Goal: Obtain resource: Download file/media

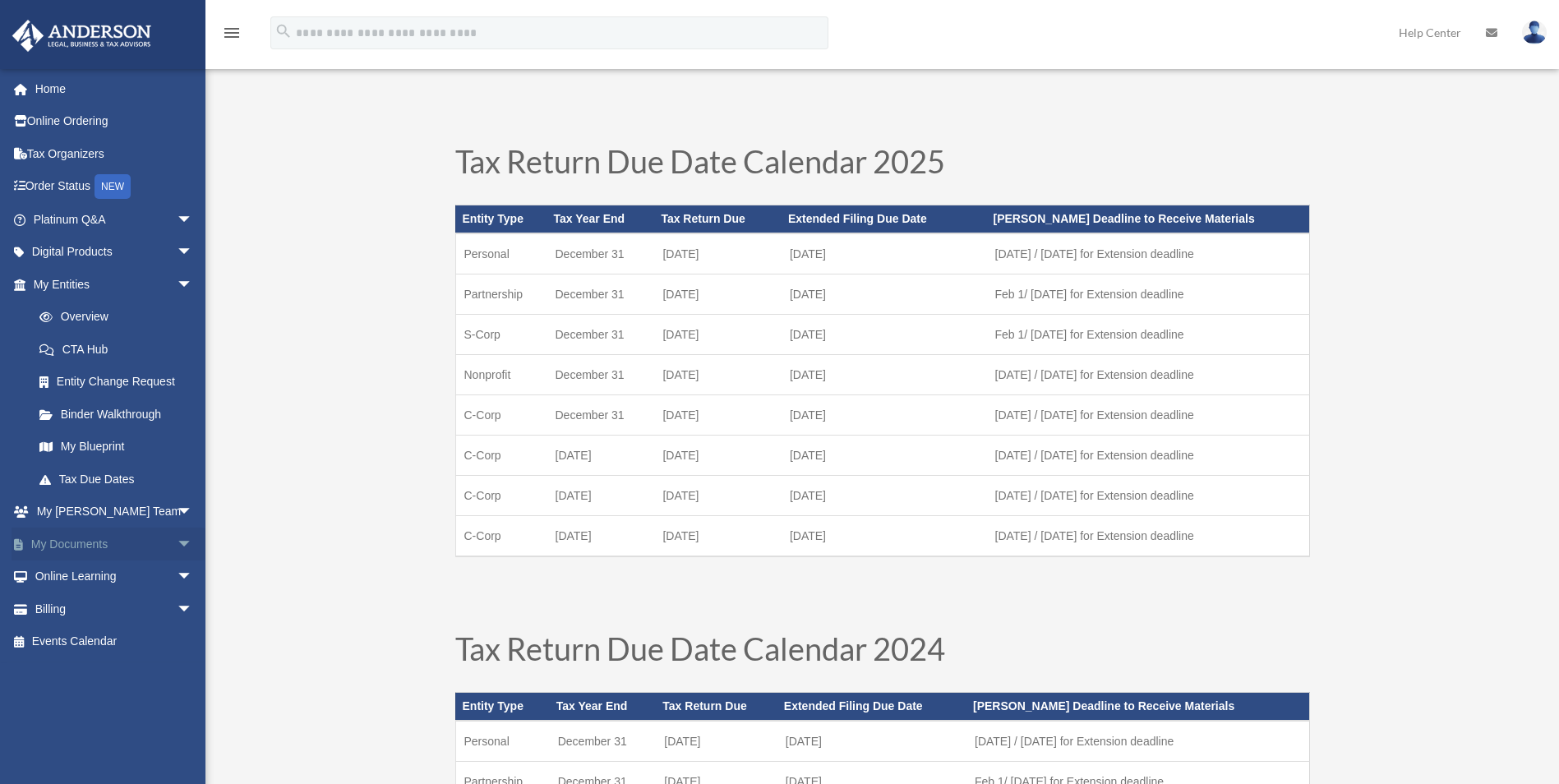
click at [116, 539] on link "My Documents arrow_drop_down" at bounding box center [114, 544] width 206 height 33
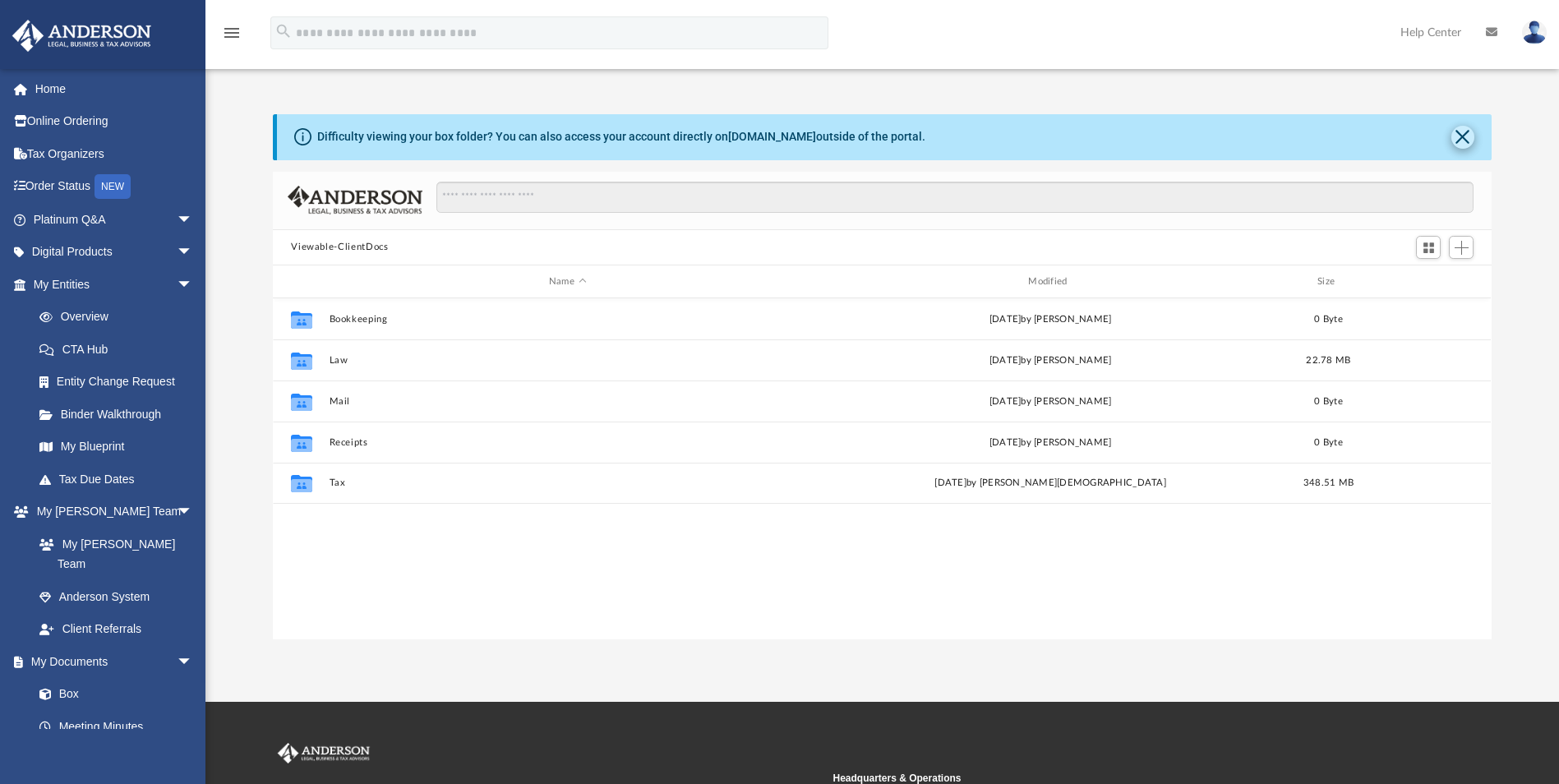
scroll to position [361, 1207]
click at [1461, 136] on button "Close" at bounding box center [1463, 137] width 23 height 23
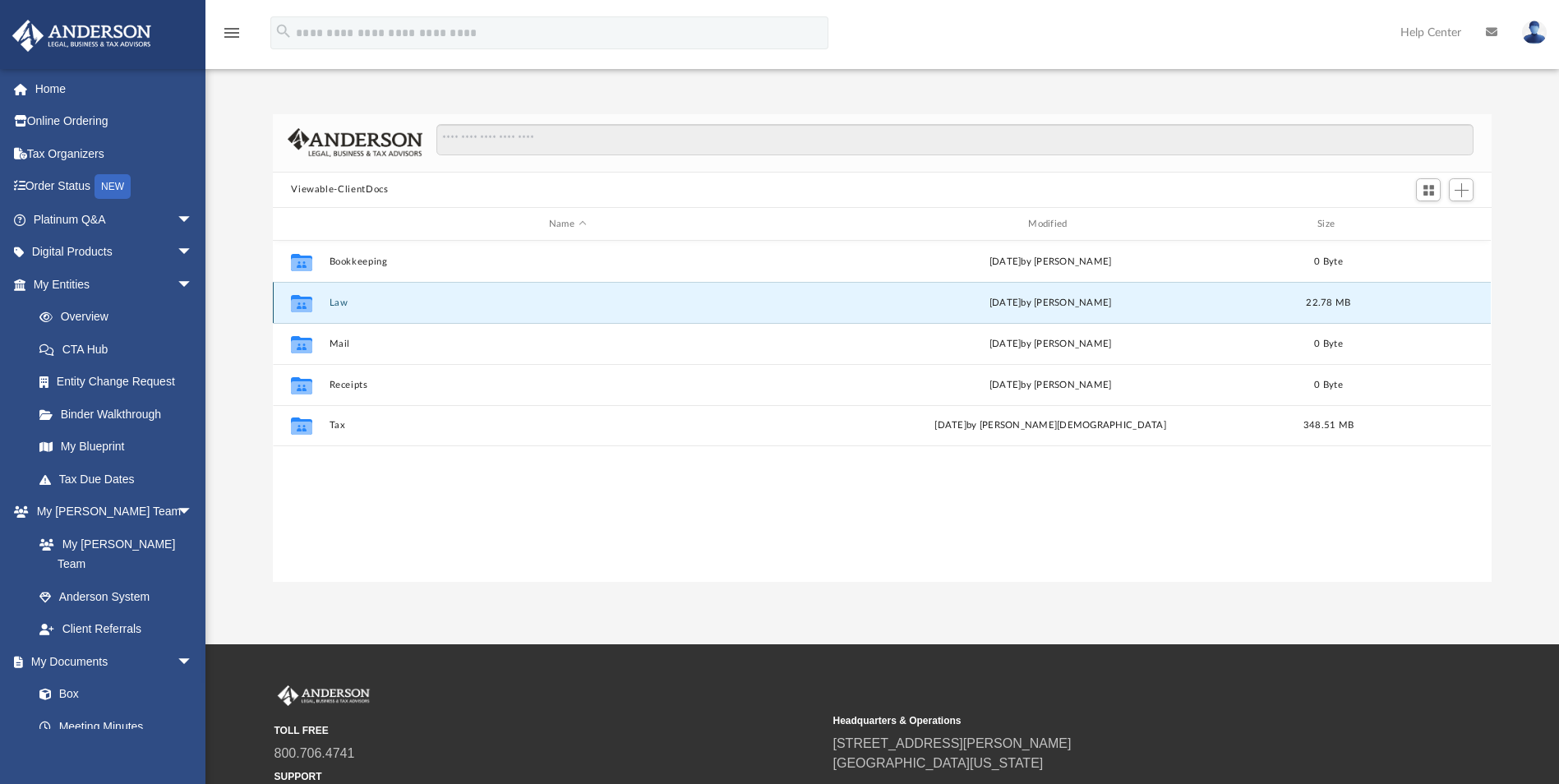
click at [338, 302] on button "Law" at bounding box center [567, 303] width 476 height 11
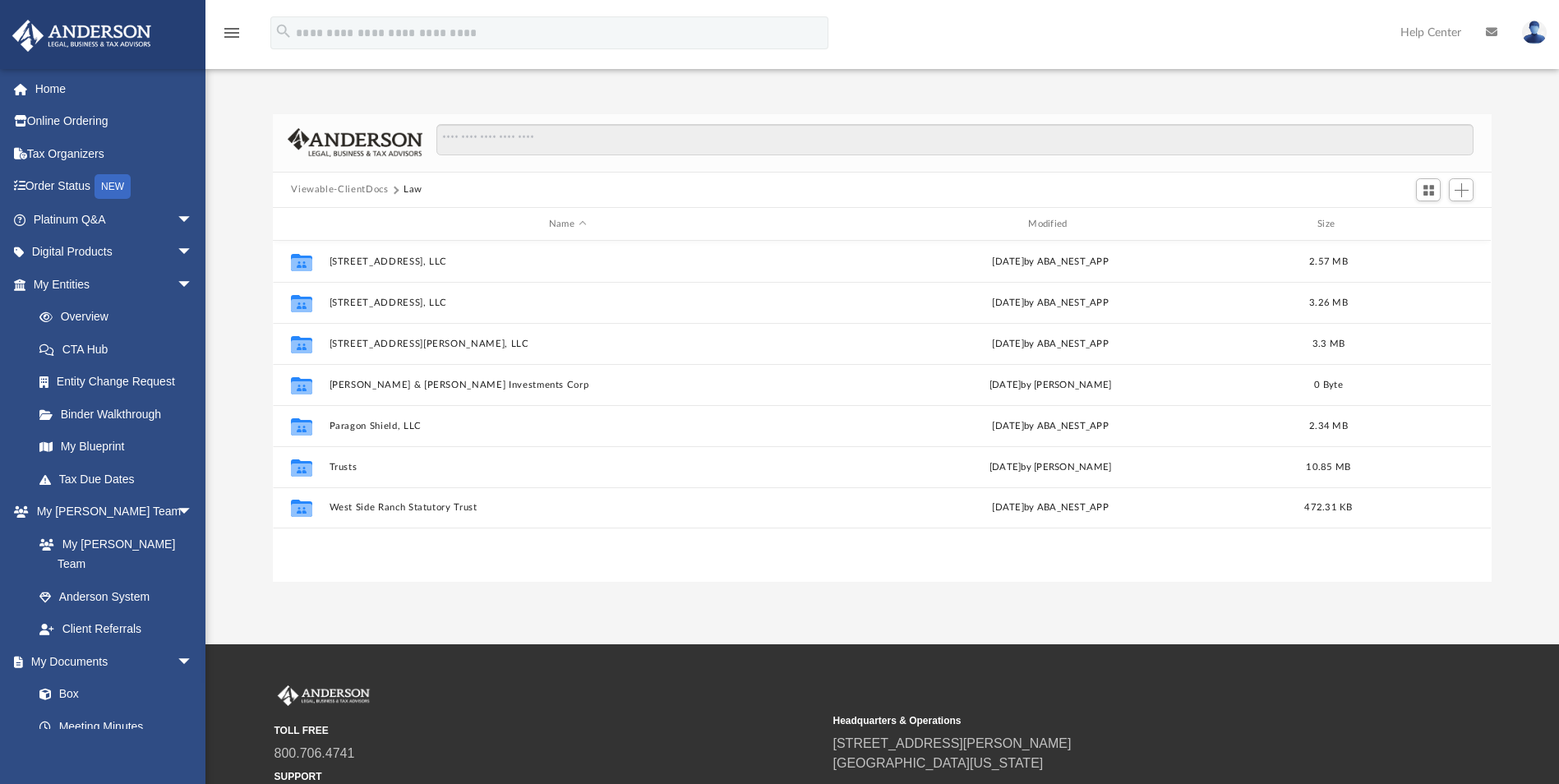
click at [358, 191] on button "Viewable-ClientDocs" at bounding box center [339, 190] width 97 height 15
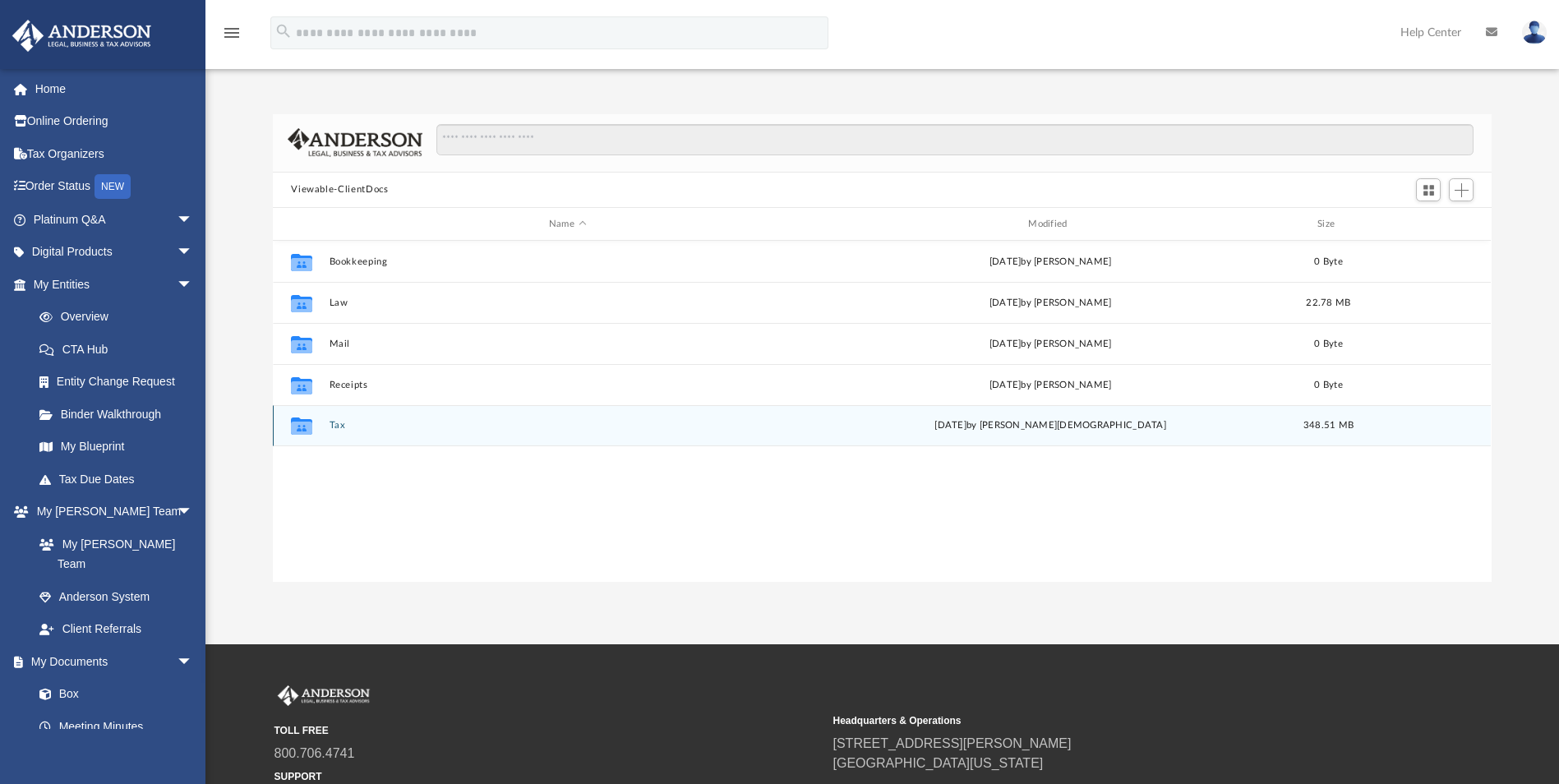
click at [337, 424] on button "Tax" at bounding box center [567, 426] width 476 height 11
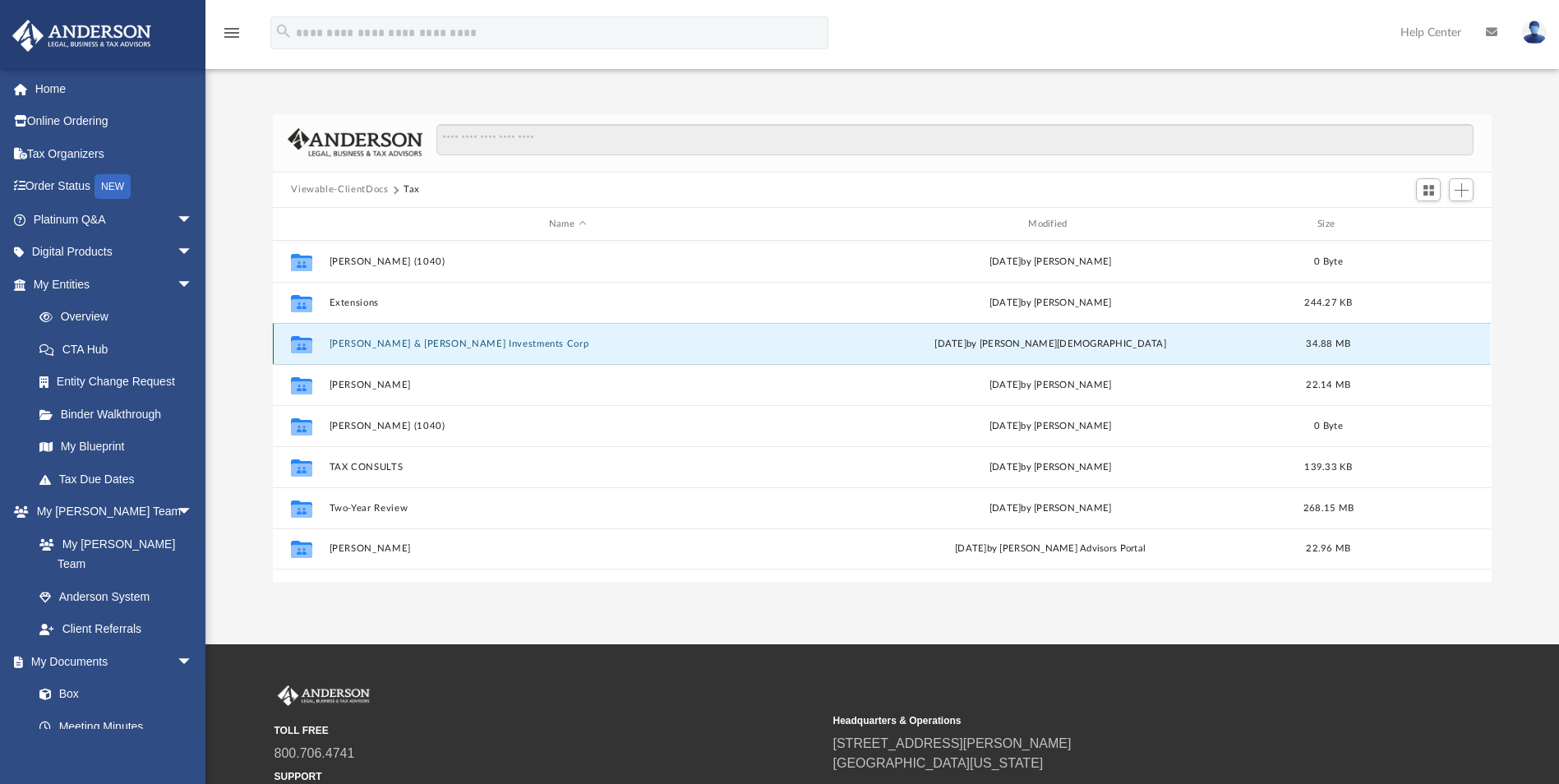
click at [462, 342] on button "[PERSON_NAME] & [PERSON_NAME] Investments Corp" at bounding box center [567, 343] width 476 height 11
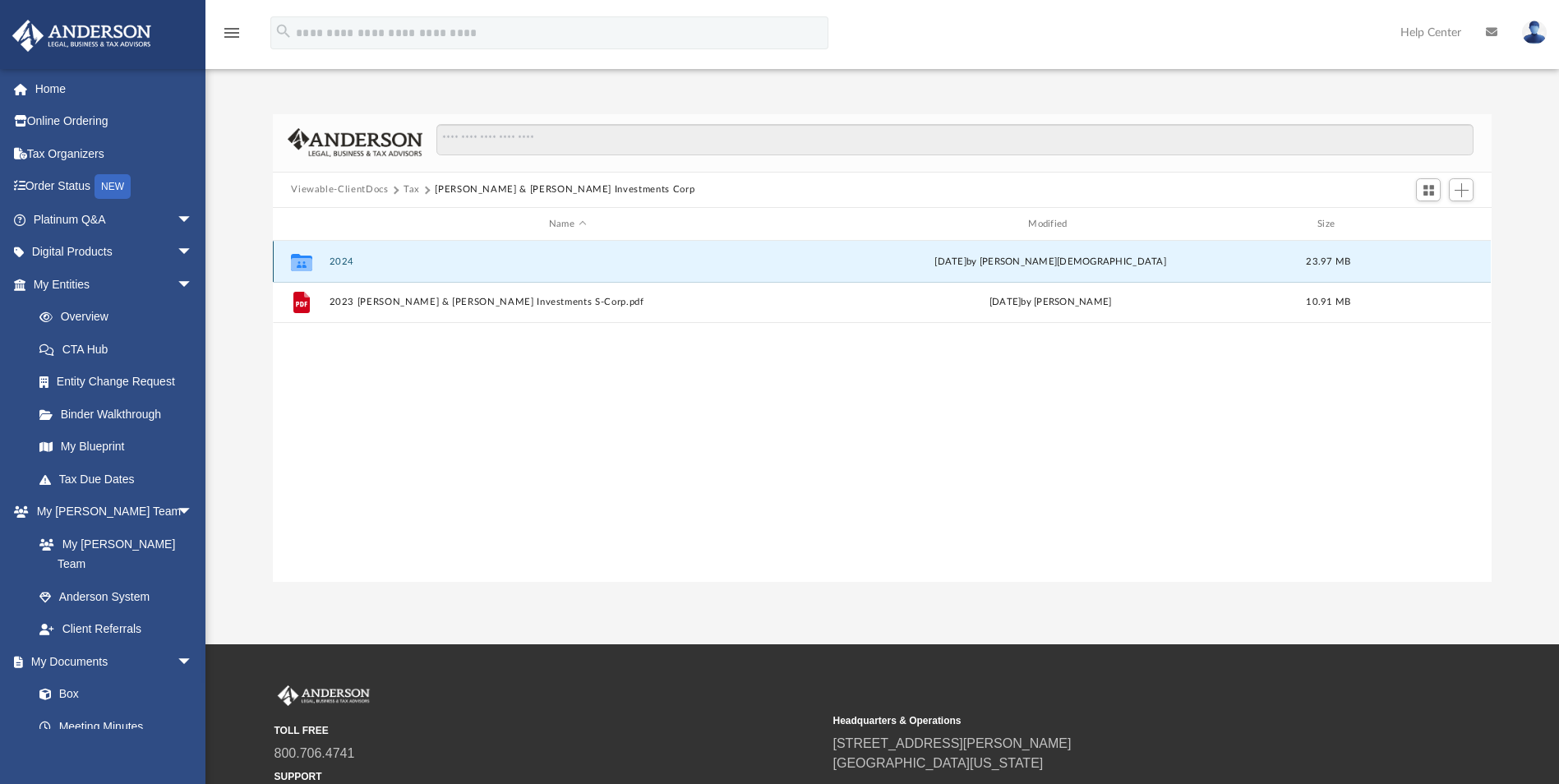
click at [342, 261] on button "2024" at bounding box center [567, 261] width 476 height 11
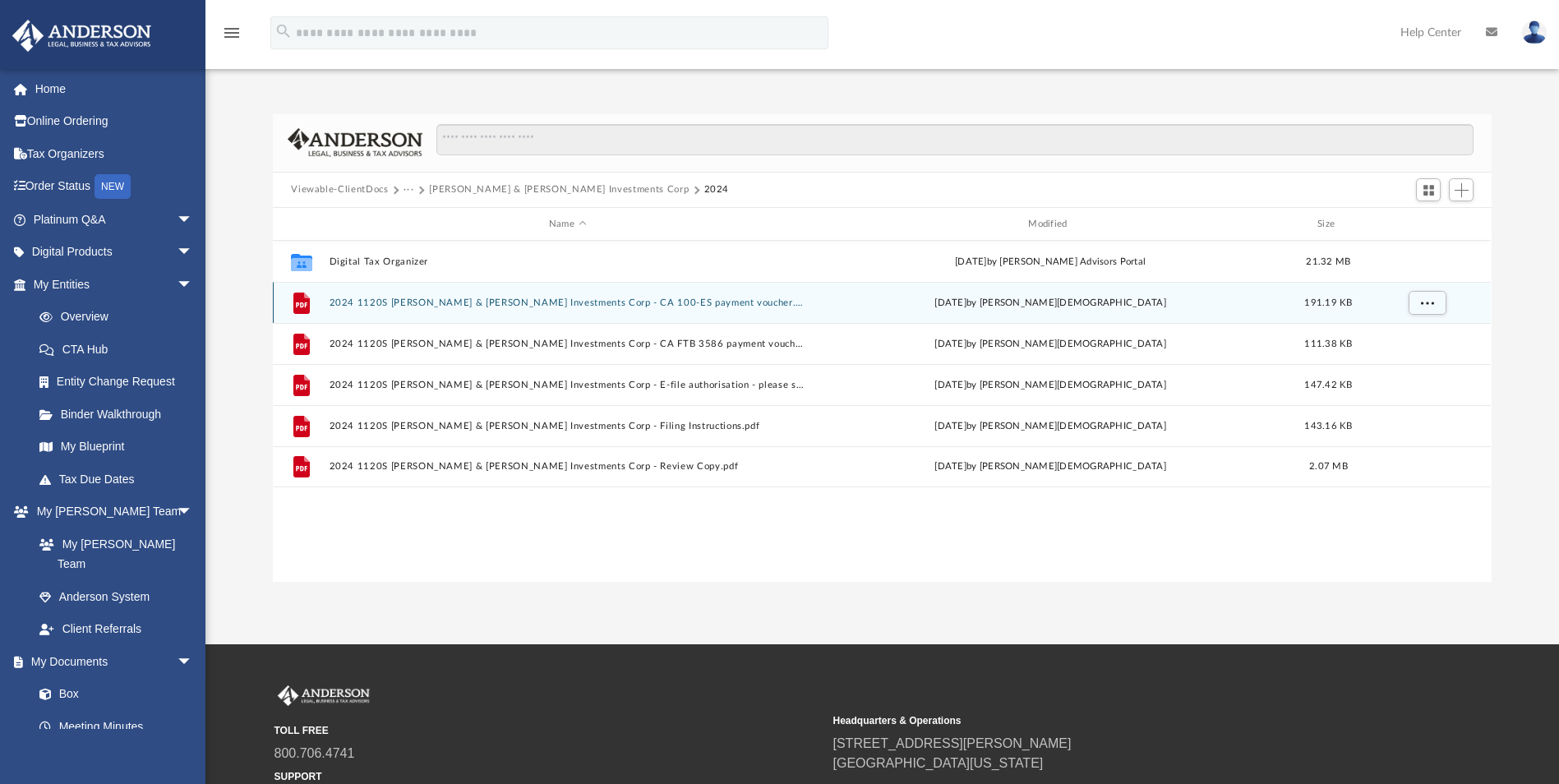
click at [413, 303] on button "2024 1120S [PERSON_NAME] & [PERSON_NAME] Investments Corp - CA 100-ES payment v…" at bounding box center [567, 303] width 476 height 11
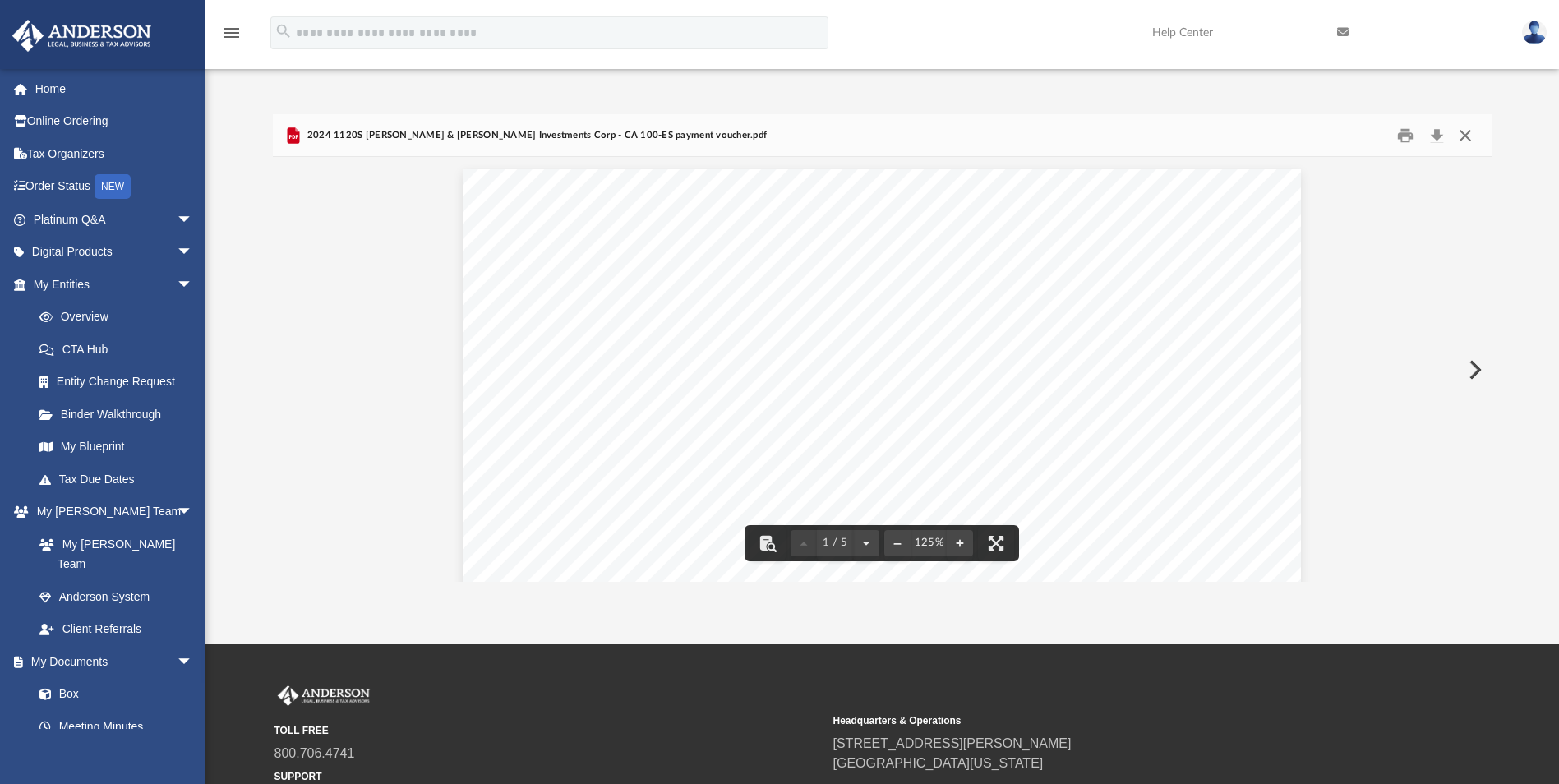
click at [1461, 131] on button "Close" at bounding box center [1466, 135] width 30 height 26
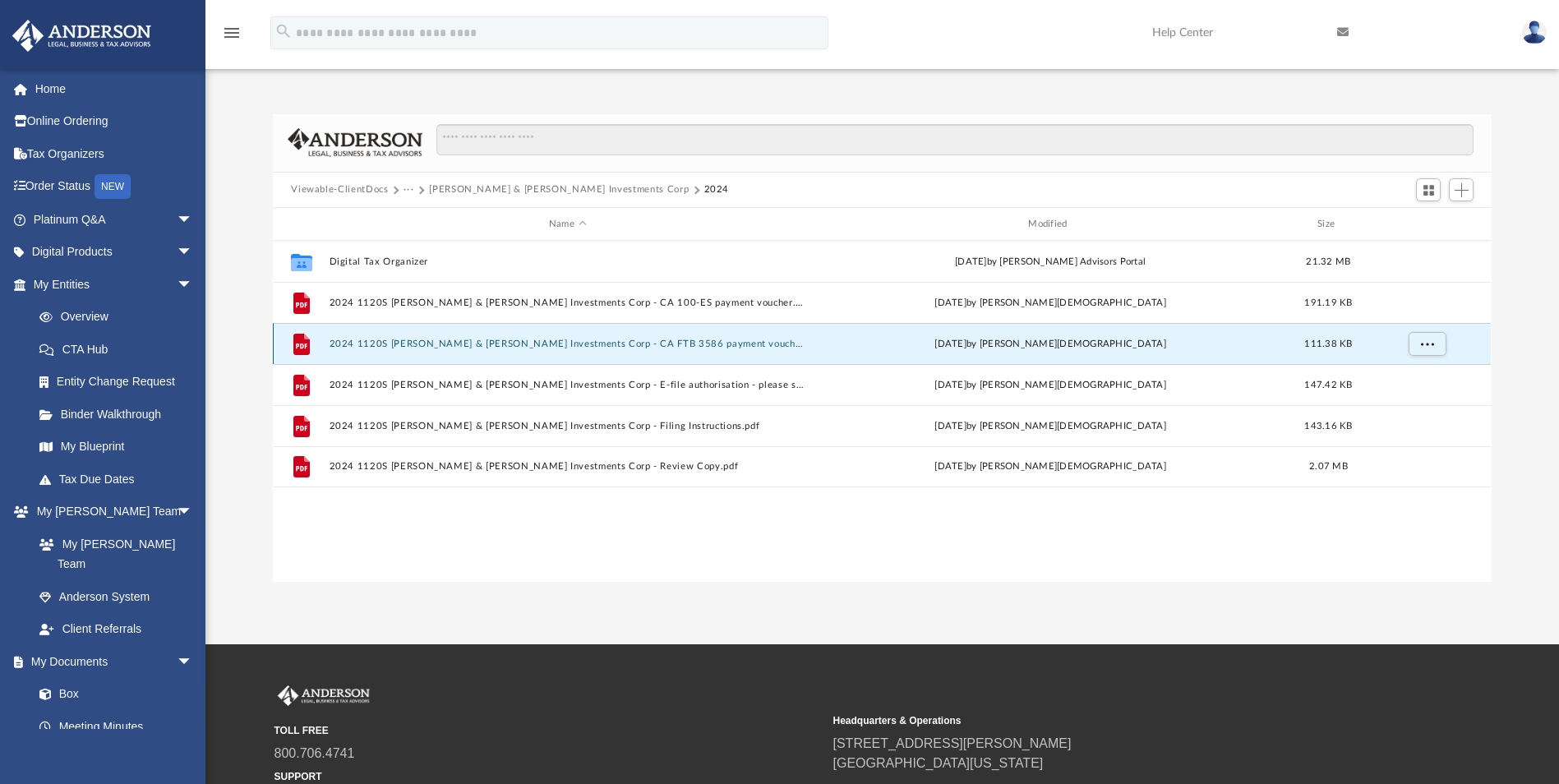
click at [443, 342] on button "2024 1120S [PERSON_NAME] & [PERSON_NAME] Investments Corp - CA FTB 3586 payment…" at bounding box center [567, 343] width 476 height 11
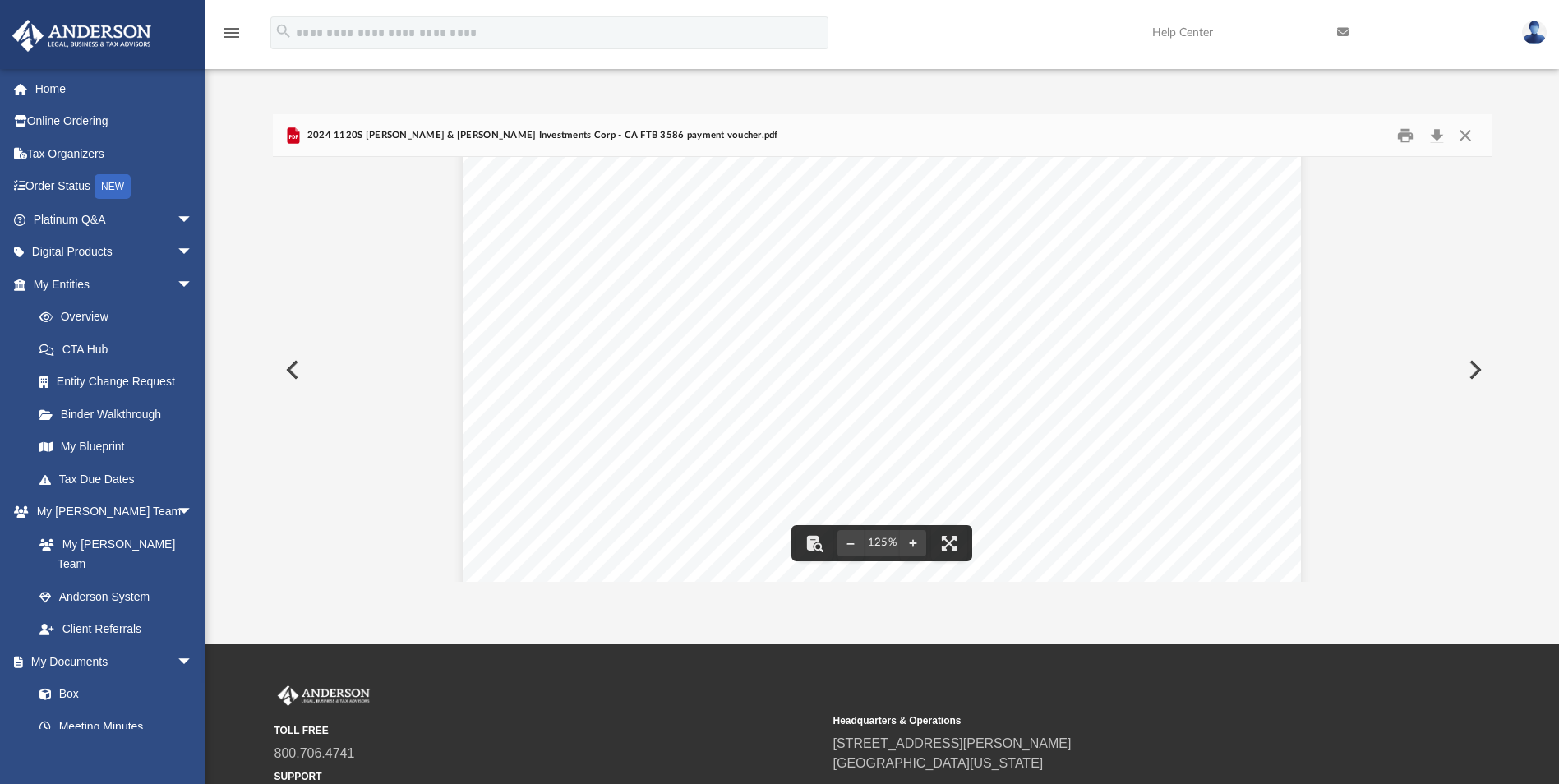
scroll to position [685, 0]
click at [1467, 134] on button "Close" at bounding box center [1466, 135] width 30 height 26
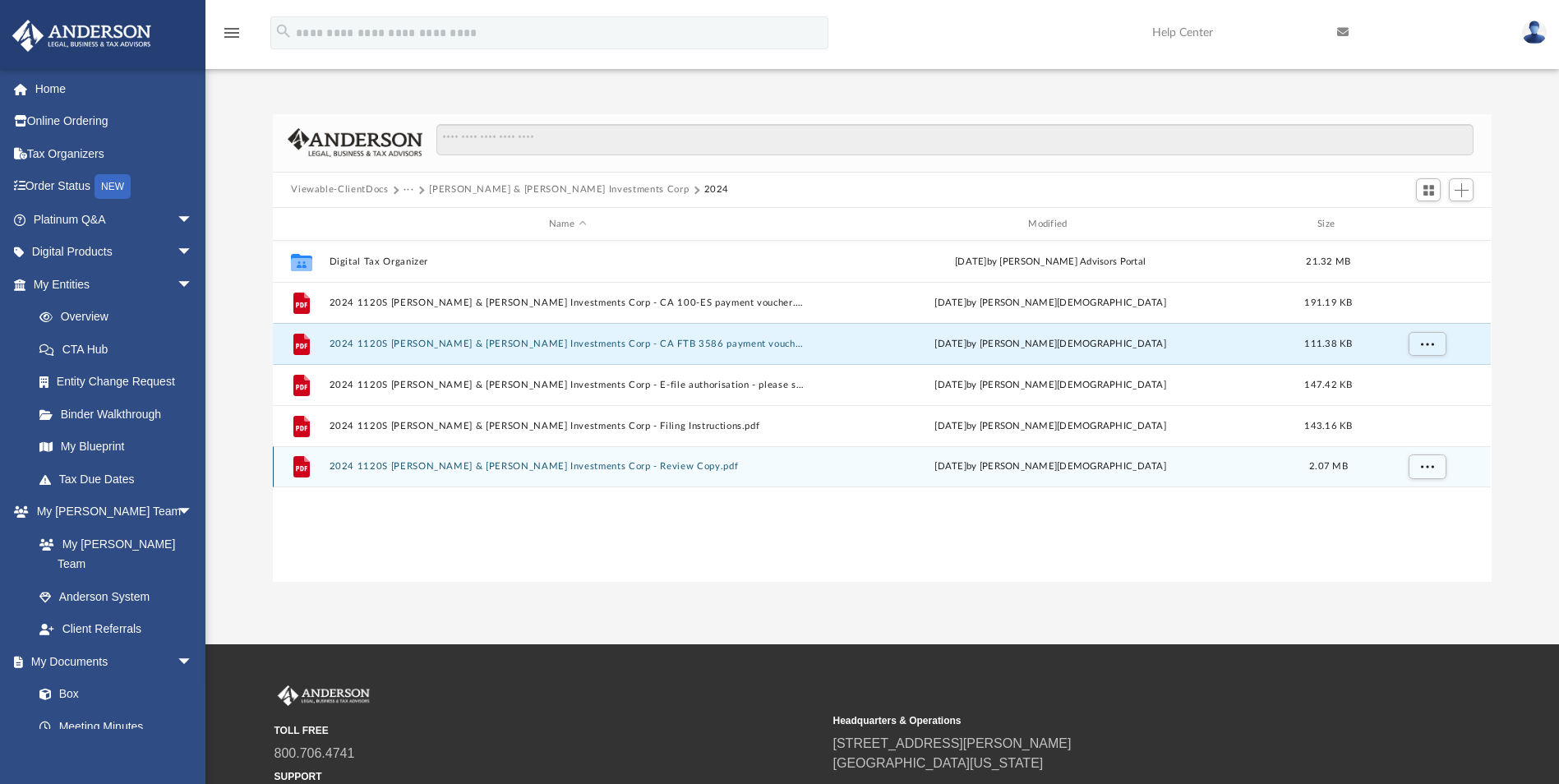
click at [529, 471] on button "2024 1120S [PERSON_NAME] & [PERSON_NAME] Investments Corp - Review Copy.pdf" at bounding box center [567, 467] width 476 height 11
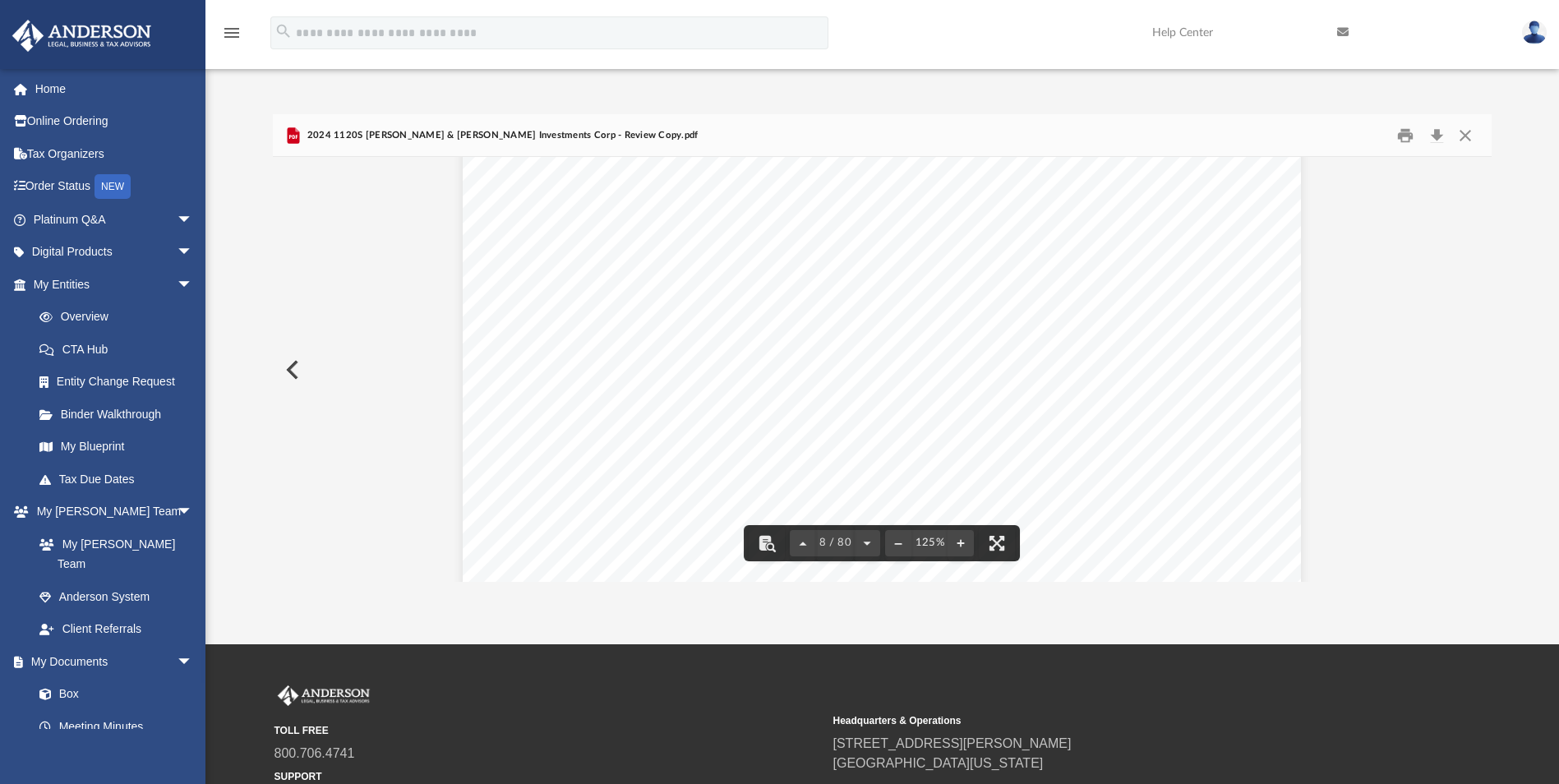
scroll to position [8056, 0]
click at [1099, 448] on span "86,991." at bounding box center [1088, 451] width 68 height 13
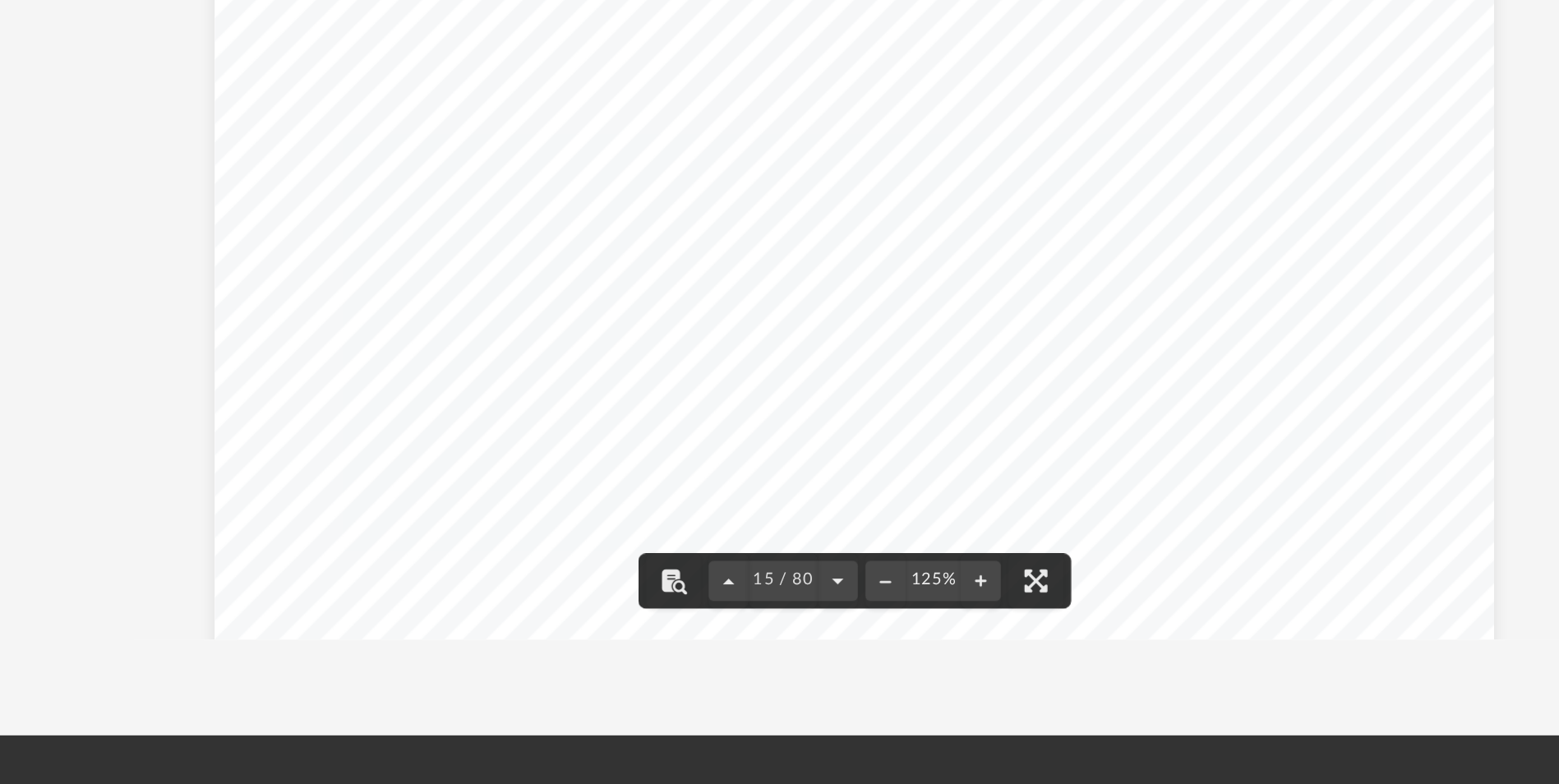
scroll to position [15635, 0]
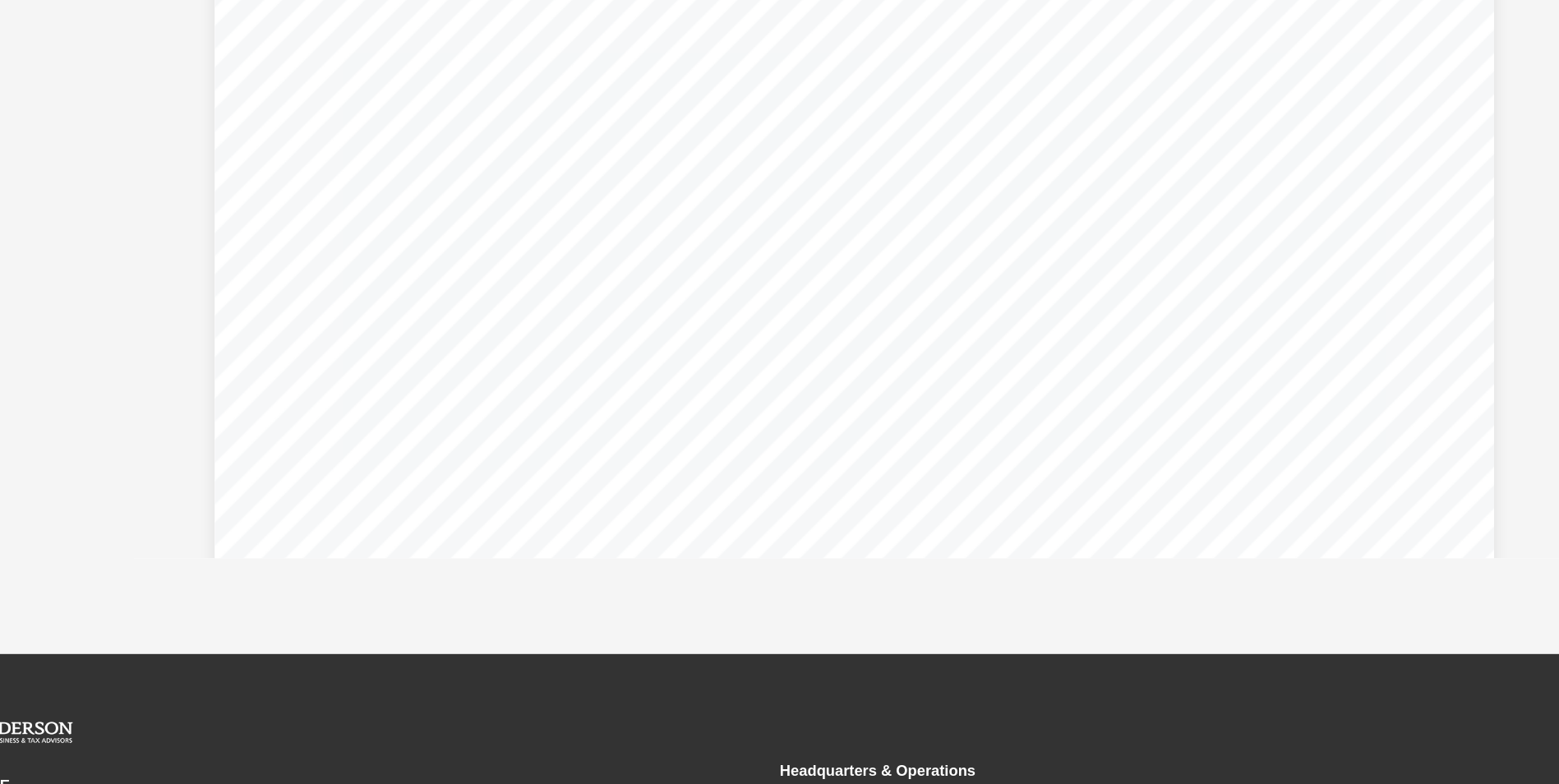
click at [963, 609] on div "App [EMAIL_ADDRESS][DOMAIN_NAME] Sign Out [EMAIL_ADDRESS][DOMAIN_NAME] Home Onl…" at bounding box center [779, 322] width 1559 height 644
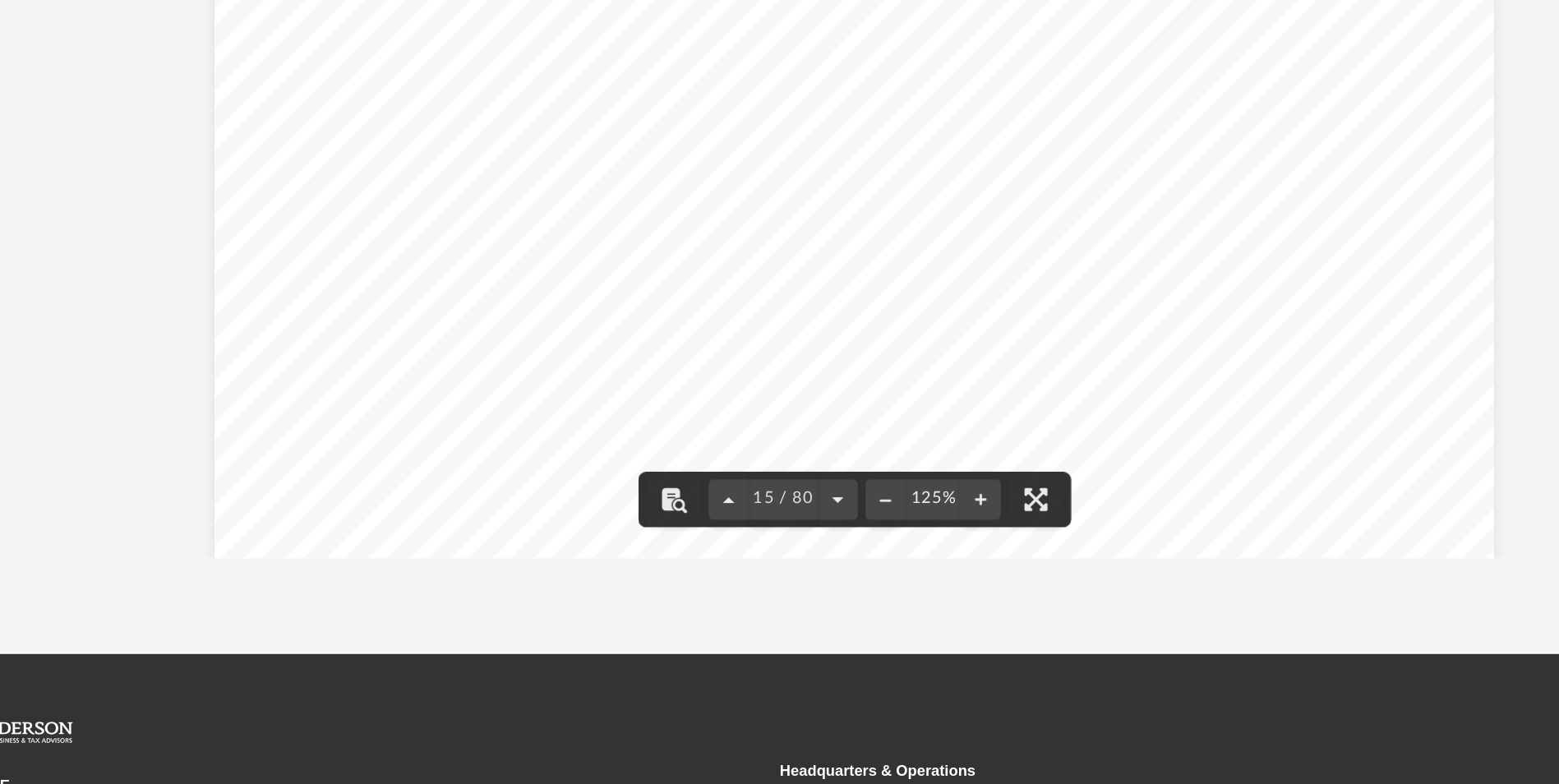
click at [1052, 641] on div "App [EMAIL_ADDRESS][DOMAIN_NAME] Sign Out [EMAIL_ADDRESS][DOMAIN_NAME] Home Onl…" at bounding box center [779, 322] width 1559 height 644
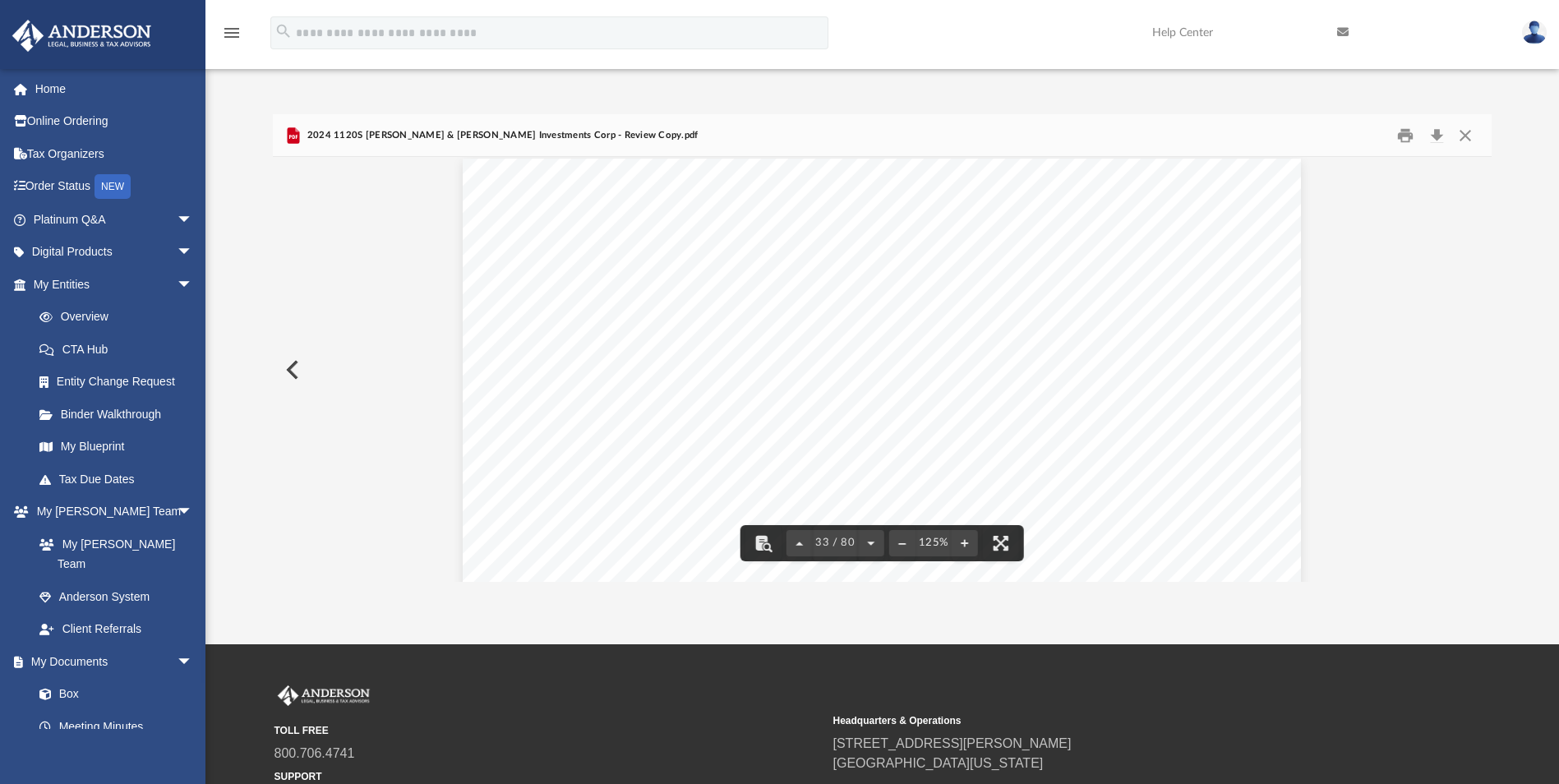
scroll to position [35531, 0]
click at [1458, 139] on button "Close" at bounding box center [1466, 135] width 30 height 26
